Goal: Use online tool/utility: Utilize a website feature to perform a specific function

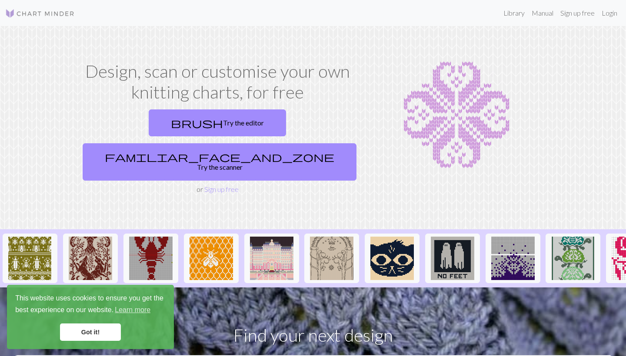
click at [98, 337] on link "Got it!" at bounding box center [90, 332] width 61 height 17
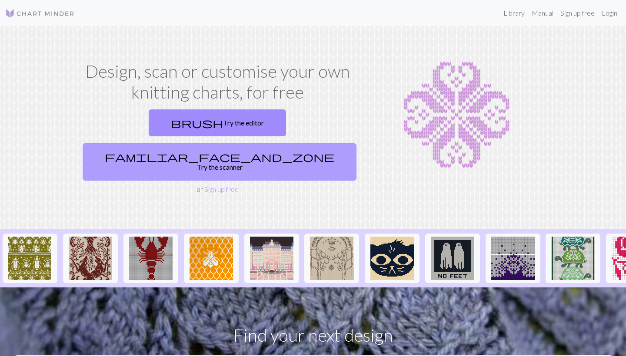
click at [282, 143] on link "familiar_face_and_zone Try the scanner" at bounding box center [220, 161] width 274 height 37
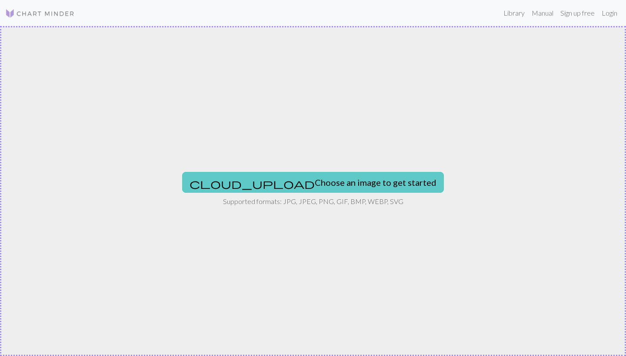
click at [297, 185] on button "cloud_upload Choose an image to get started" at bounding box center [313, 182] width 262 height 21
type input "C:\fakepath\287F80F4-824F-4D1A-B12B-C2B36B5099A3.PNG"
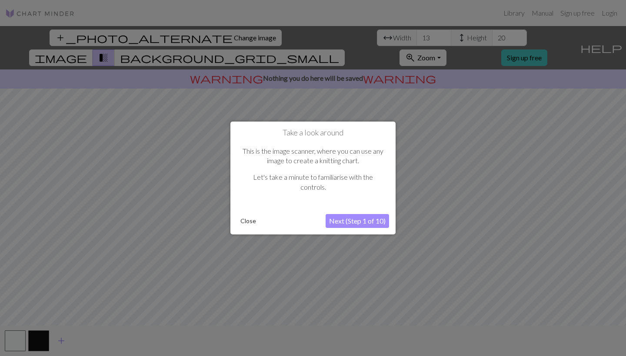
click at [365, 223] on button "Next (Step 1 of 10)" at bounding box center [357, 221] width 63 height 14
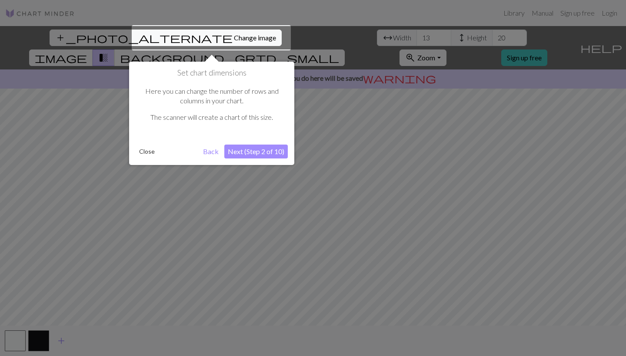
click at [248, 153] on button "Next (Step 2 of 10)" at bounding box center [255, 152] width 63 height 14
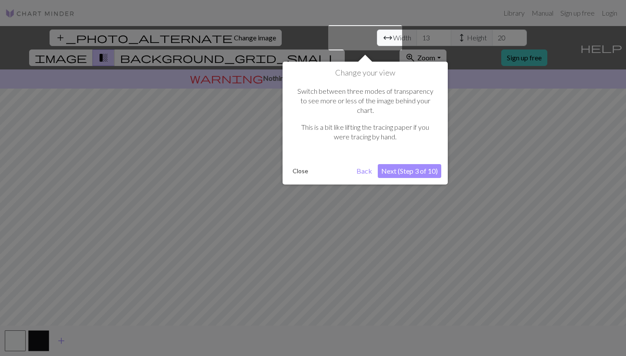
click at [422, 165] on button "Next (Step 3 of 10)" at bounding box center [409, 171] width 63 height 14
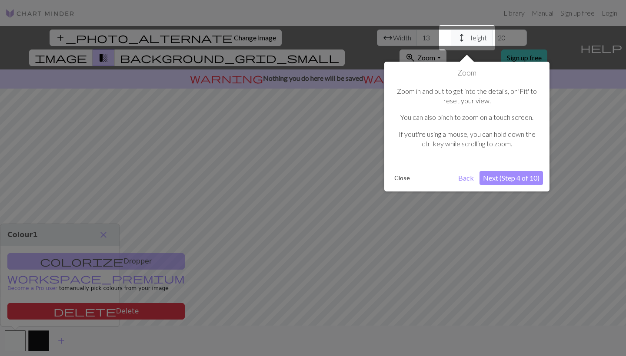
click at [495, 179] on button "Next (Step 4 of 10)" at bounding box center [510, 178] width 63 height 14
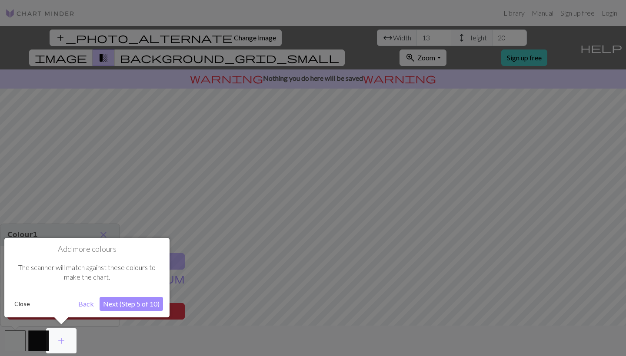
click at [145, 307] on button "Next (Step 5 of 10)" at bounding box center [131, 304] width 63 height 14
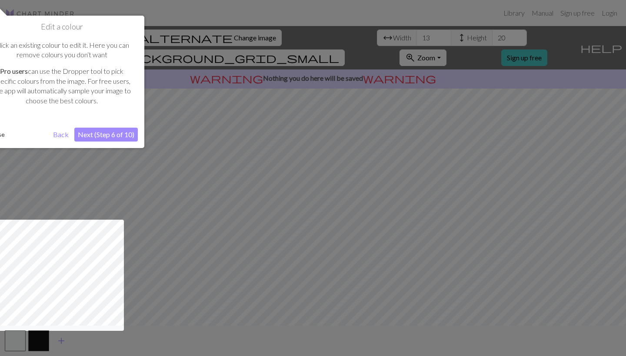
click at [108, 133] on button "Next (Step 6 of 10)" at bounding box center [105, 135] width 63 height 14
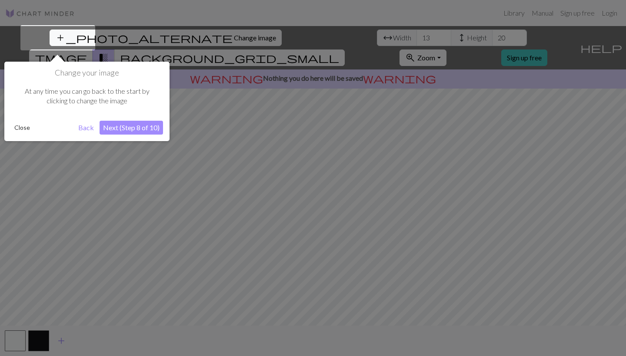
click at [125, 128] on button "Next (Step 8 of 10)" at bounding box center [131, 128] width 63 height 14
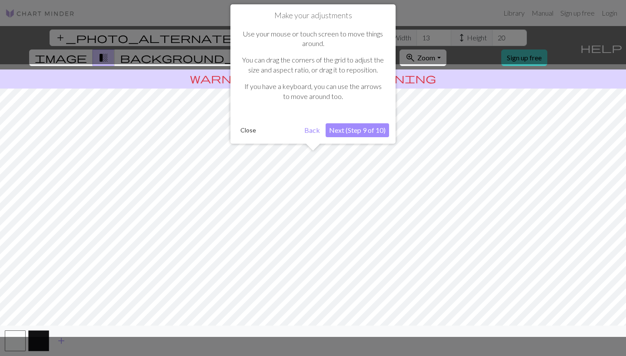
click at [353, 130] on button "Next (Step 9 of 10)" at bounding box center [357, 130] width 63 height 14
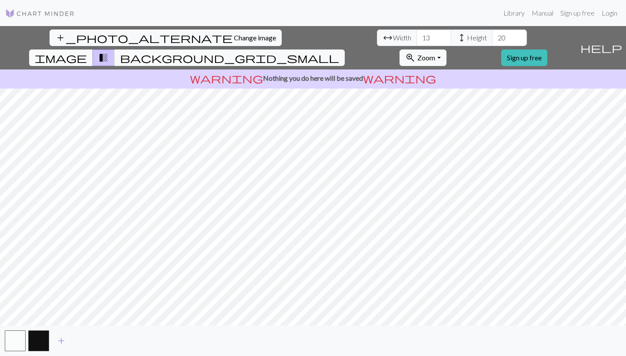
click at [87, 52] on span "image" at bounding box center [61, 58] width 52 height 12
click at [416, 36] on input "14" at bounding box center [433, 38] width 35 height 17
click at [416, 36] on input "15" at bounding box center [433, 38] width 35 height 17
type input "16"
click at [416, 36] on input "16" at bounding box center [433, 38] width 35 height 17
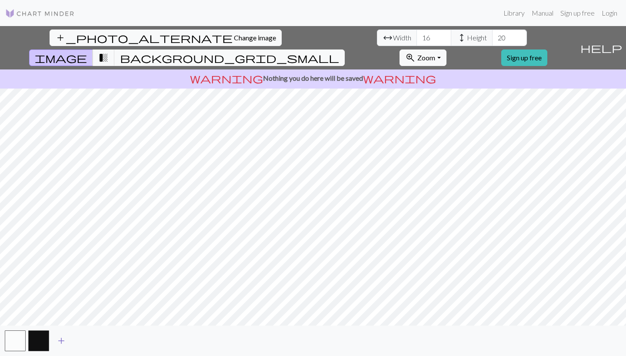
click at [64, 339] on span "add" at bounding box center [61, 341] width 10 height 12
click at [62, 344] on button "button" at bounding box center [62, 341] width 21 height 21
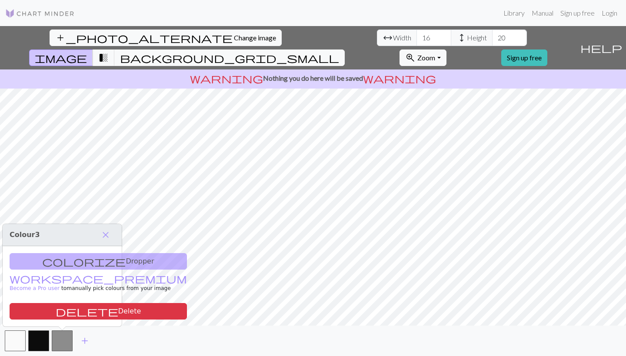
click at [79, 259] on div "colorize Dropper workspace_premium Become a Pro user to manually pick colours f…" at bounding box center [62, 286] width 119 height 80
click at [103, 237] on span "close" at bounding box center [105, 235] width 10 height 12
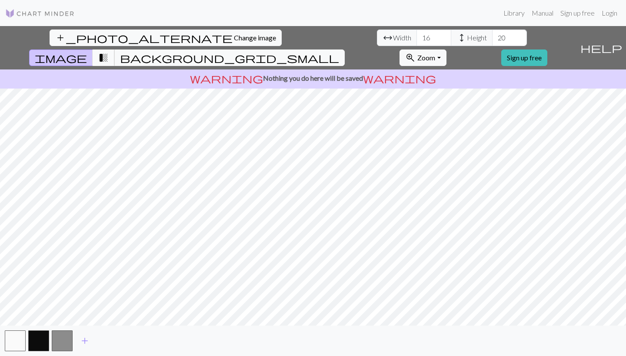
click at [109, 52] on span "transition_fade" at bounding box center [103, 58] width 10 height 12
click at [339, 52] on span "background_grid_small" at bounding box center [229, 58] width 219 height 12
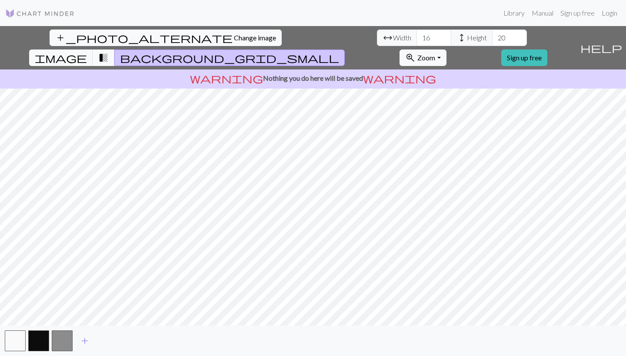
click at [109, 52] on span "transition_fade" at bounding box center [103, 58] width 10 height 12
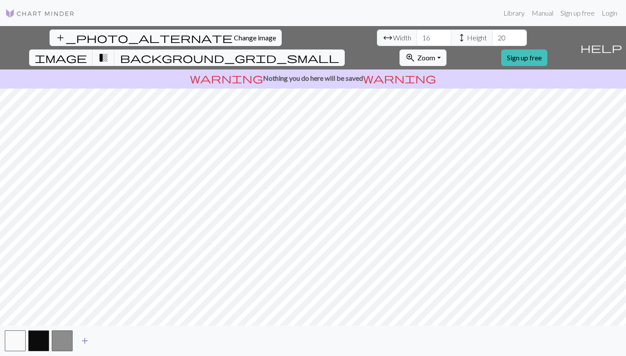
click at [86, 342] on span "add" at bounding box center [85, 341] width 10 height 12
click at [80, 342] on button "button" at bounding box center [85, 341] width 21 height 21
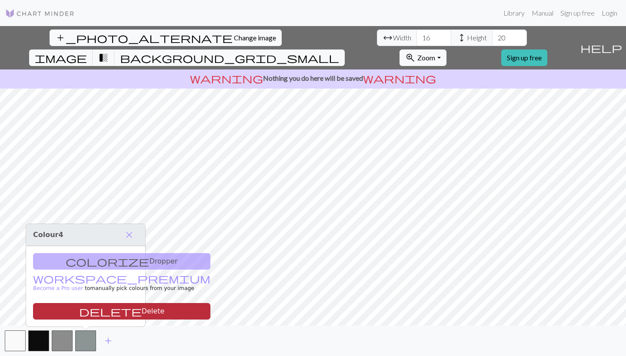
click at [94, 312] on button "delete Delete" at bounding box center [121, 311] width 177 height 17
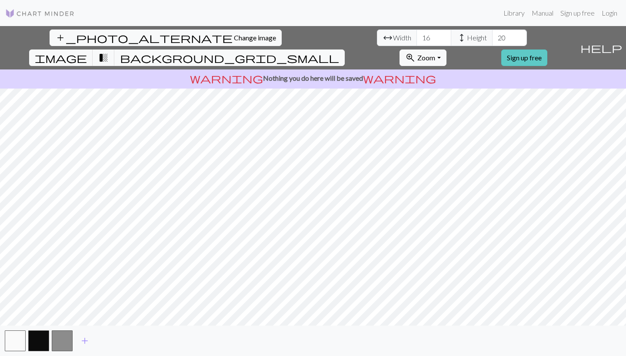
click at [547, 50] on link "Sign up free" at bounding box center [524, 58] width 46 height 17
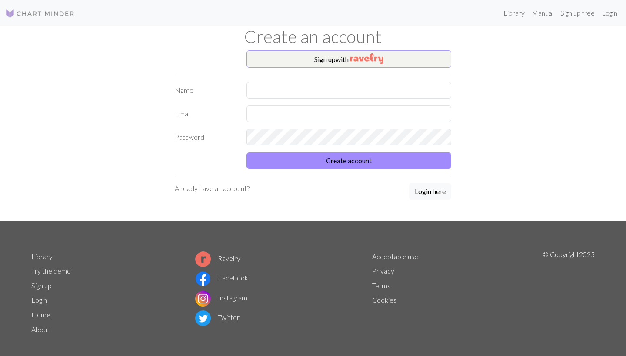
click at [375, 60] on img "button" at bounding box center [366, 58] width 33 height 10
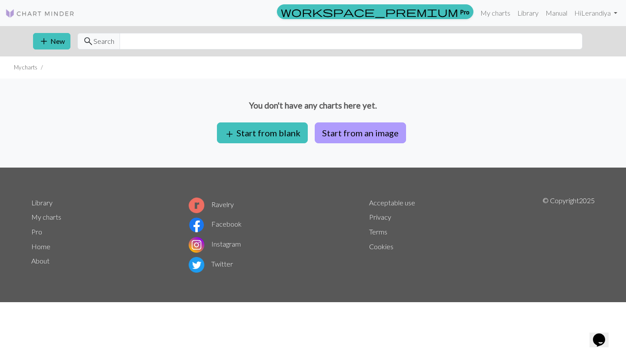
click at [331, 134] on button "Start from an image" at bounding box center [360, 133] width 91 height 21
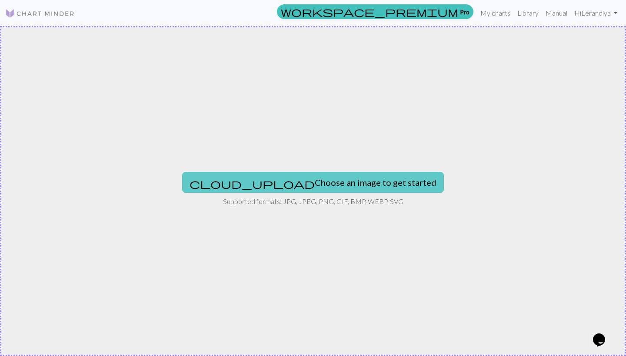
click at [308, 186] on button "cloud_upload Choose an image to get started" at bounding box center [313, 182] width 262 height 21
type input "C:\fakepath\287F80F4-824F-4D1A-B12B-C2B36B5099A3.PNG"
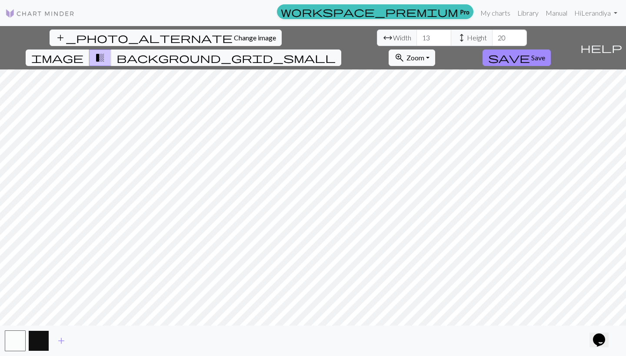
click at [44, 341] on button "button" at bounding box center [38, 341] width 21 height 21
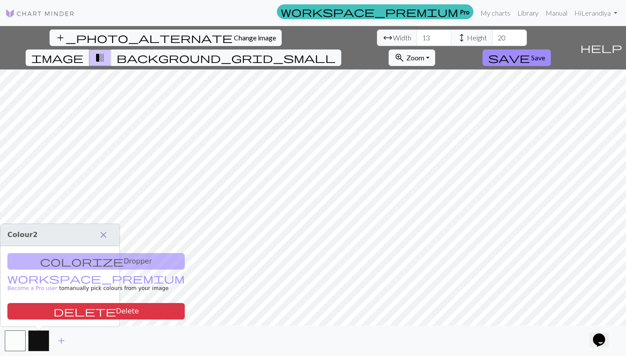
click at [104, 235] on span "close" at bounding box center [103, 235] width 10 height 12
